Goal: Task Accomplishment & Management: Manage account settings

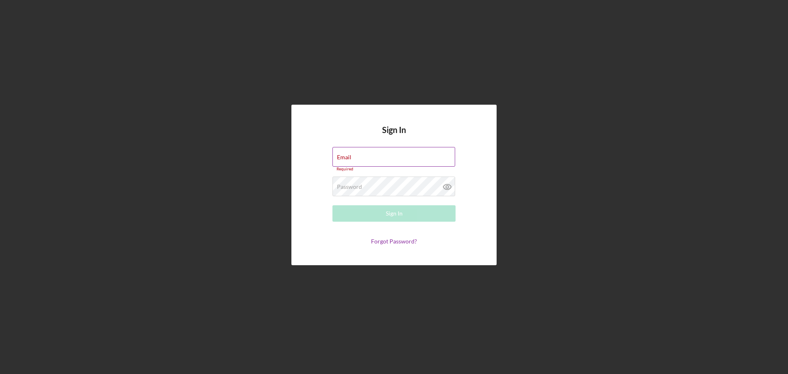
type input "allenm@freedomequity.org"
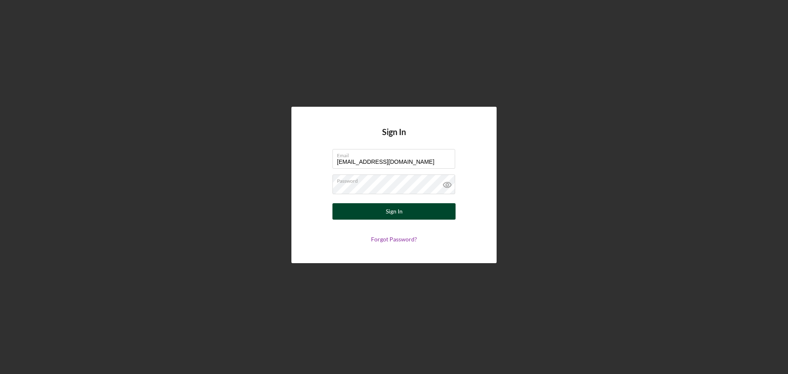
click at [393, 211] on div "Sign In" at bounding box center [394, 211] width 17 height 16
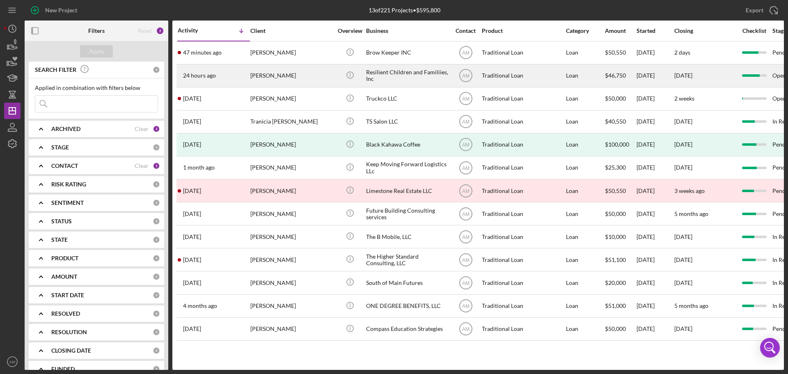
click at [373, 75] on div "Resilient Children and Familiies, Inc" at bounding box center [407, 76] width 82 height 22
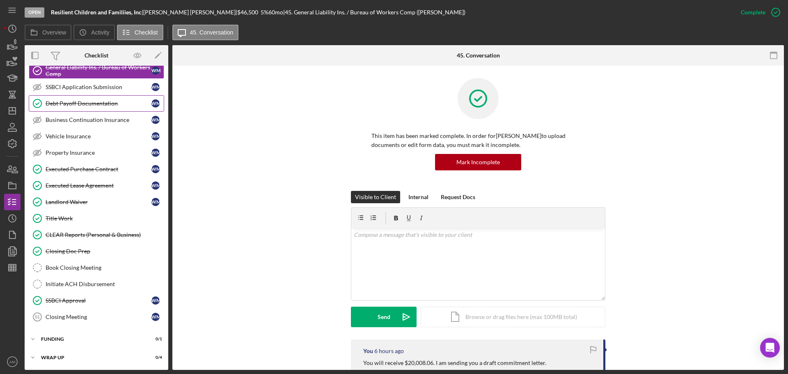
scroll to position [131, 0]
click at [79, 265] on div "Book Closing Meeting" at bounding box center [105, 267] width 118 height 7
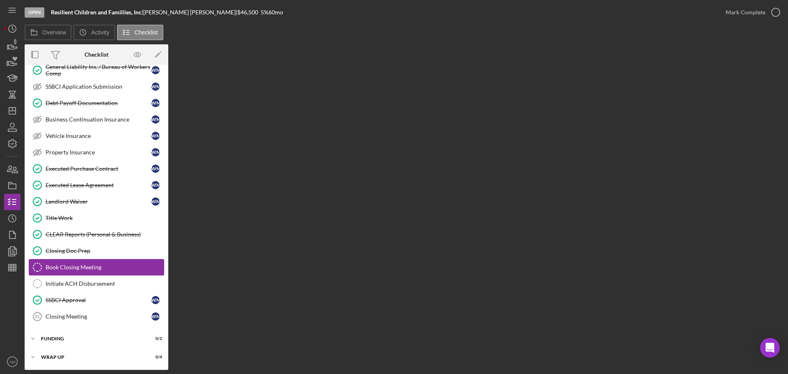
scroll to position [131, 0]
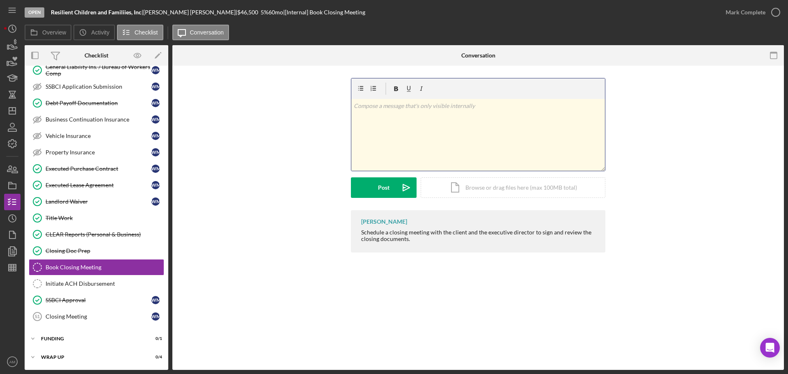
click at [391, 119] on div "v Color teal Color pink Remove color Add row above Add row below Add column bef…" at bounding box center [478, 135] width 254 height 72
click at [388, 115] on div "v Color teal Color pink Remove color Add row above Add row below Add column bef…" at bounding box center [478, 135] width 254 height 72
click at [386, 189] on div "Post" at bounding box center [383, 187] width 11 height 21
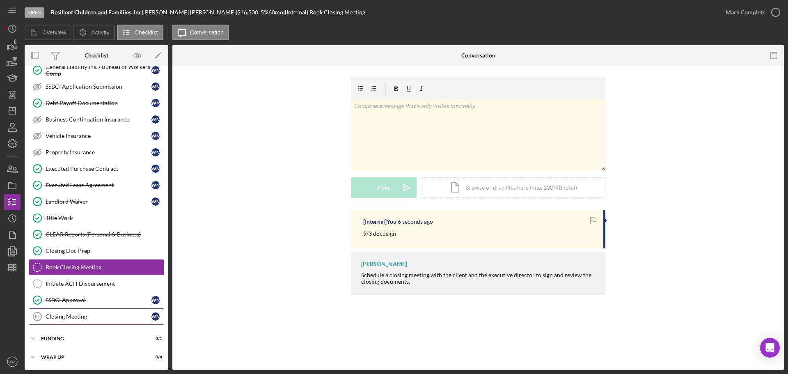
click at [69, 317] on div "Closing Meeting" at bounding box center [99, 316] width 106 height 7
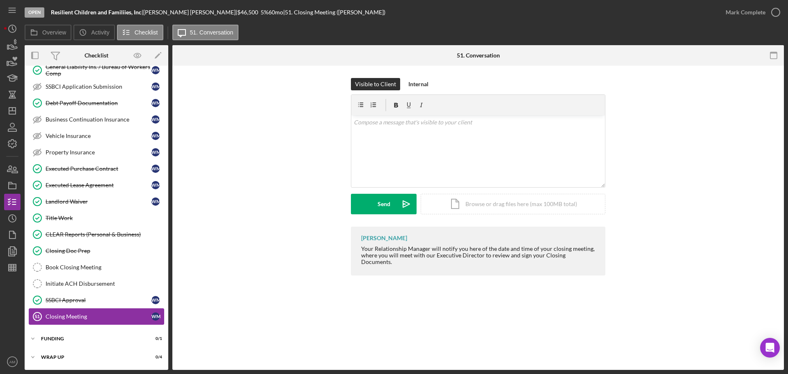
scroll to position [131, 0]
click at [69, 271] on link "Book Closing Meeting Book Closing Meeting" at bounding box center [96, 267] width 135 height 16
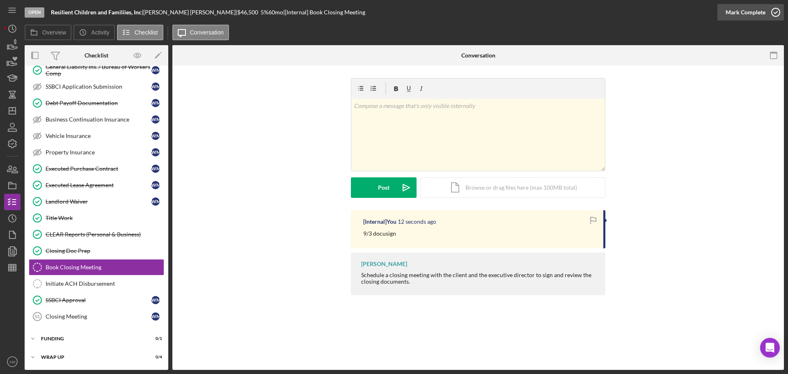
click at [738, 10] on div "Mark Complete" at bounding box center [745, 12] width 40 height 16
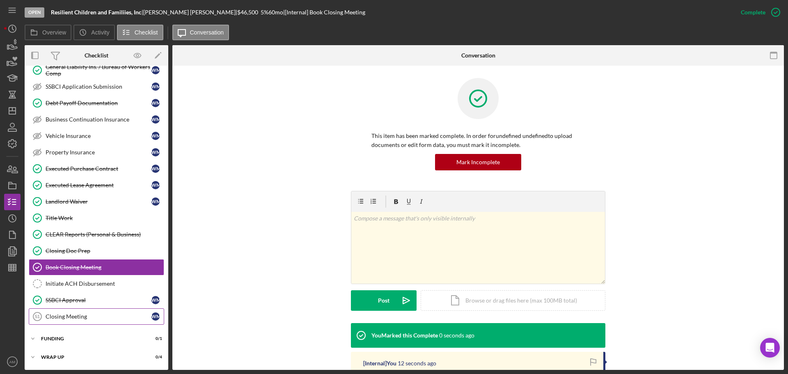
click at [64, 317] on div "Closing Meeting" at bounding box center [99, 316] width 106 height 7
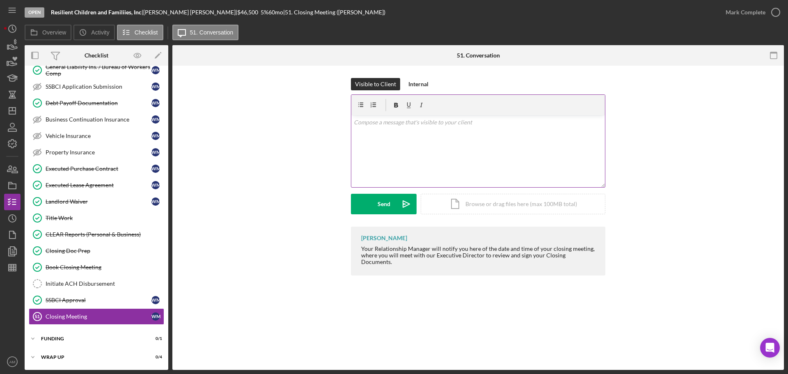
click at [432, 128] on div "v Color teal Color pink Remove color Add row above Add row below Add column bef…" at bounding box center [478, 151] width 254 height 72
click at [374, 203] on button "Send Icon/icon-invite-send" at bounding box center [384, 204] width 66 height 21
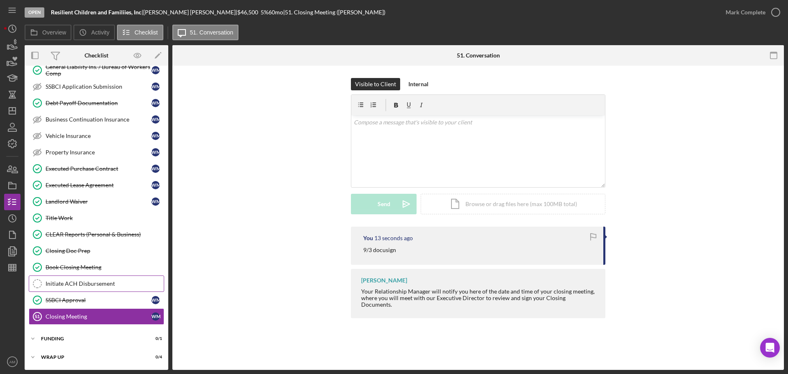
click at [82, 285] on div "Initiate ACH Disbursement" at bounding box center [105, 283] width 118 height 7
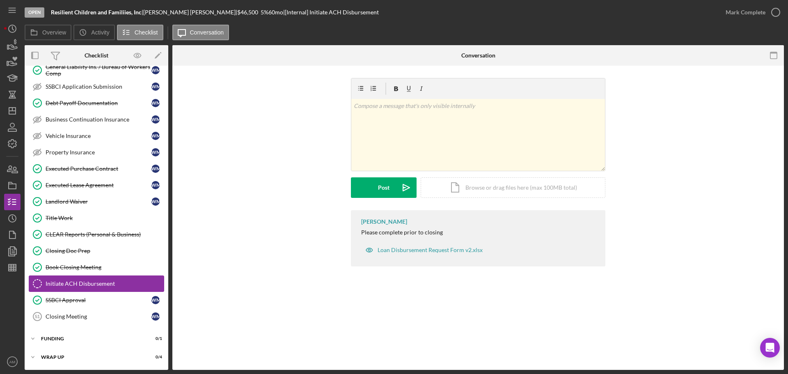
scroll to position [131, 0]
click at [423, 247] on div "Loan Disbursement Request Form v2.xlsx" at bounding box center [429, 250] width 105 height 7
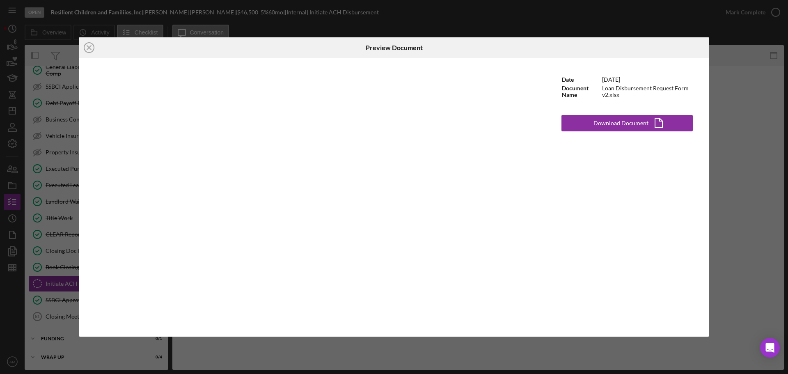
click at [777, 205] on div "Icon/Close Preview Document Date [DATE] Document Name Loan Disbursement Request…" at bounding box center [394, 187] width 788 height 374
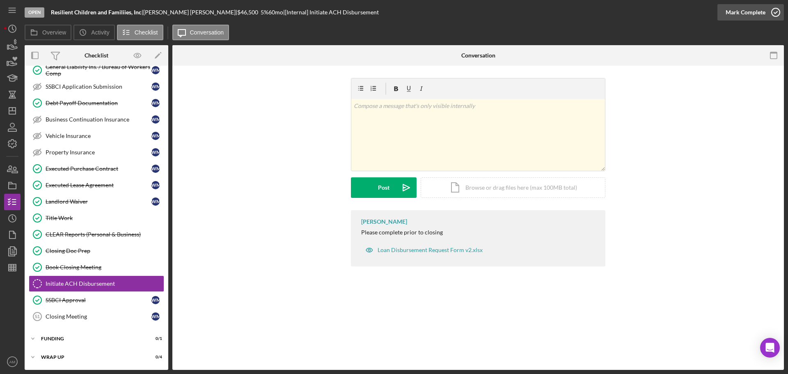
click at [733, 12] on div "Mark Complete" at bounding box center [745, 12] width 40 height 16
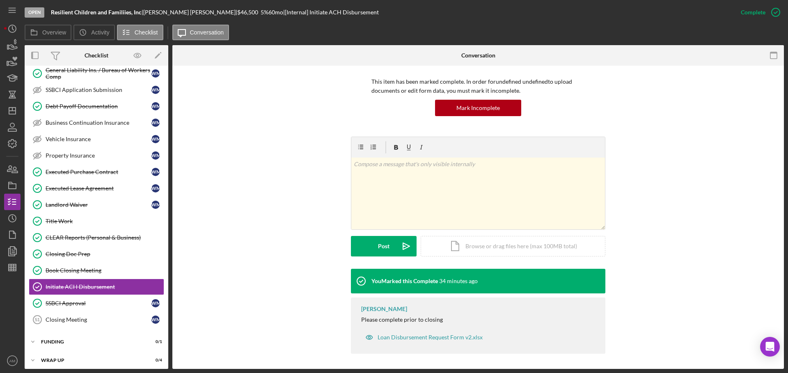
scroll to position [54, 0]
